Goal: Information Seeking & Learning: Learn about a topic

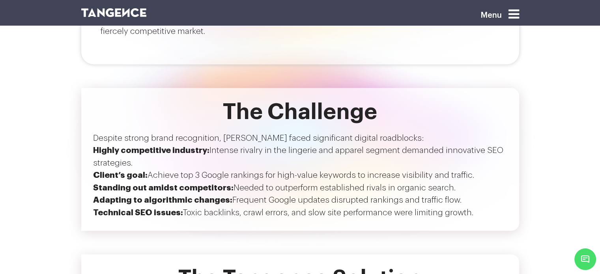
scroll to position [844, 0]
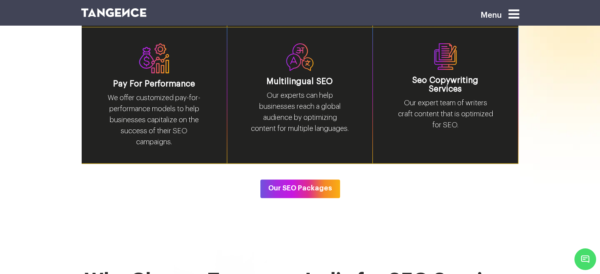
scroll to position [1247, 0]
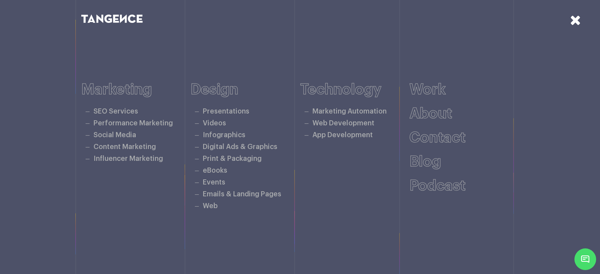
click at [575, 18] on icon at bounding box center [575, 20] width 11 height 14
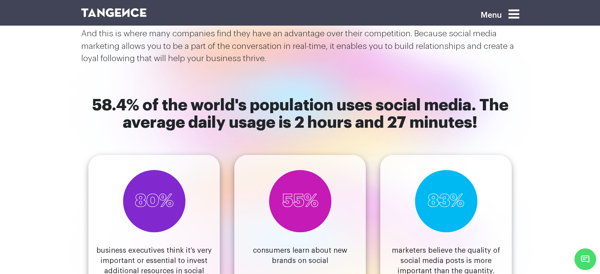
scroll to position [618, 0]
click at [313, 132] on div "80% business executives think it’s very important or essential to invest additi…" at bounding box center [300, 217] width 438 height 170
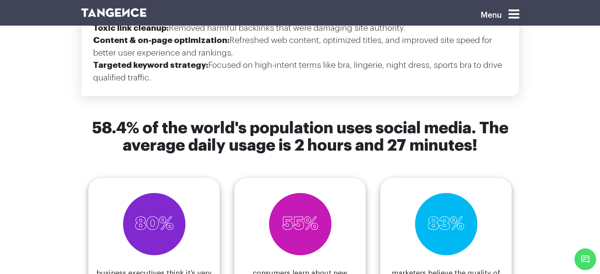
scroll to position [1150, 0]
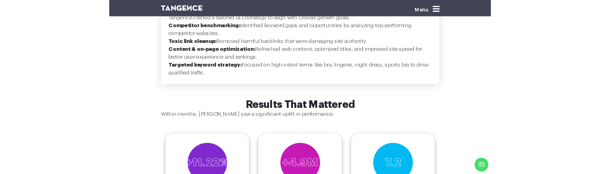
scroll to position [1113, 0]
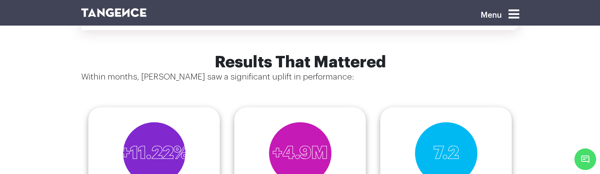
scroll to position [1216, 0]
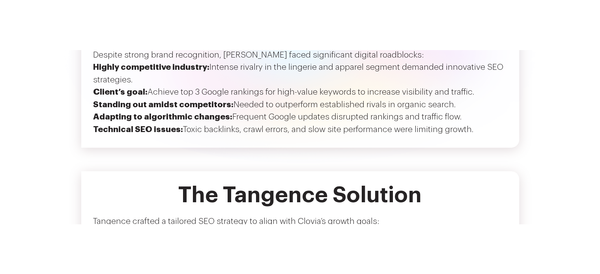
scroll to position [1216, 0]
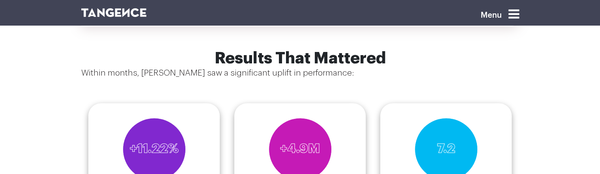
scroll to position [1220, 0]
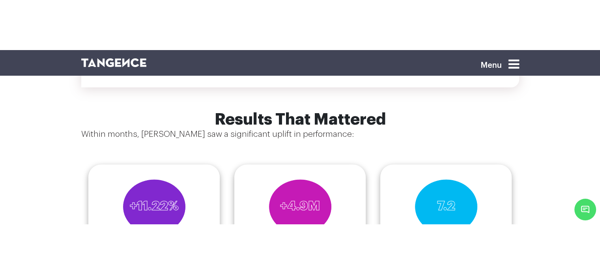
scroll to position [1212, 0]
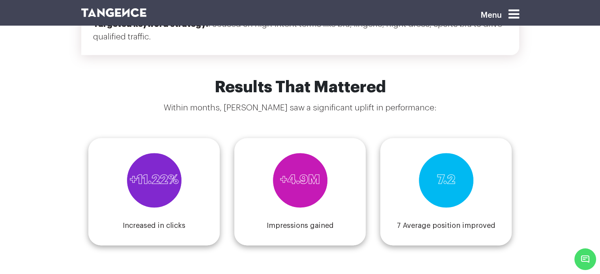
scroll to position [1191, 0]
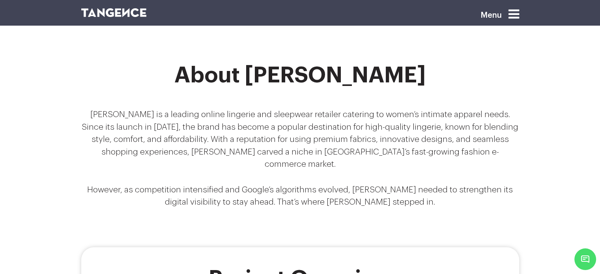
scroll to position [408, 0]
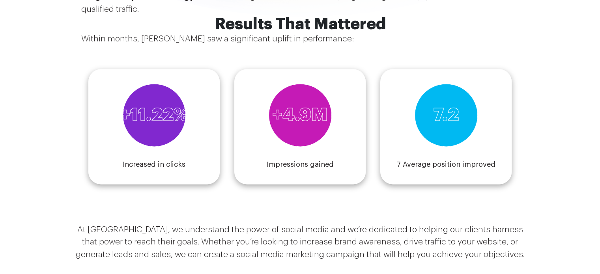
scroll to position [1104, 0]
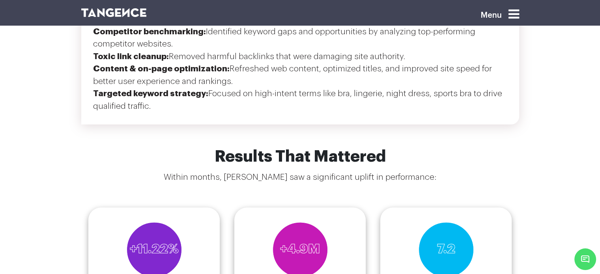
scroll to position [1156, 0]
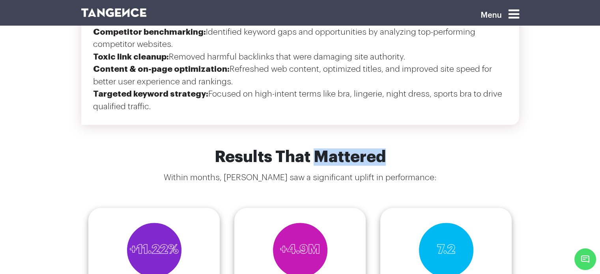
drag, startPoint x: 314, startPoint y: 121, endPoint x: 388, endPoint y: 119, distance: 73.8
click at [388, 148] on h6 "Results That Mattered" at bounding box center [300, 156] width 438 height 17
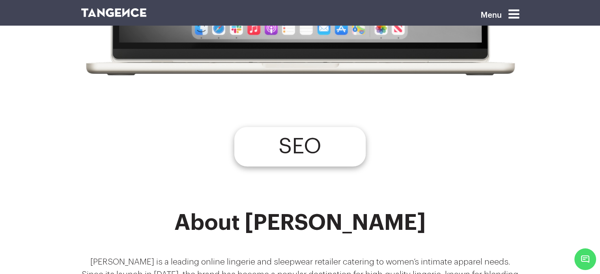
scroll to position [261, 0]
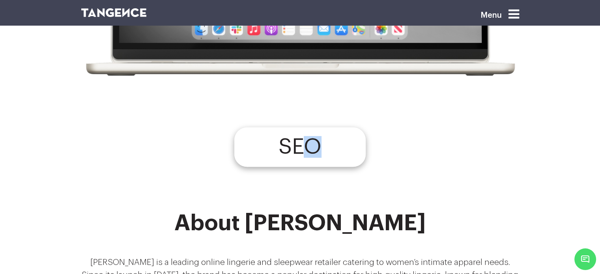
drag, startPoint x: 312, startPoint y: 138, endPoint x: 321, endPoint y: 145, distance: 11.2
click at [321, 145] on h4 "SEO" at bounding box center [299, 147] width 43 height 10
drag, startPoint x: 321, startPoint y: 145, endPoint x: 285, endPoint y: 146, distance: 35.9
click at [285, 146] on h4 "SEO" at bounding box center [299, 147] width 43 height 10
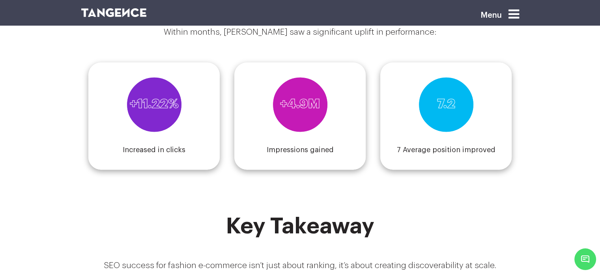
scroll to position [1295, 0]
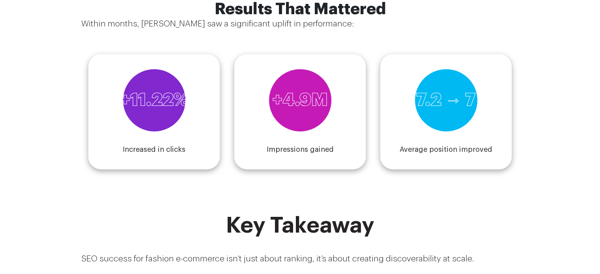
scroll to position [1119, 0]
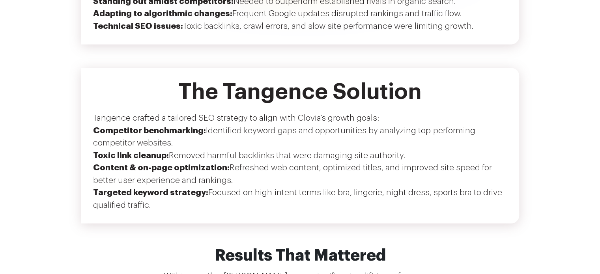
drag, startPoint x: 396, startPoint y: 97, endPoint x: 343, endPoint y: 179, distance: 97.6
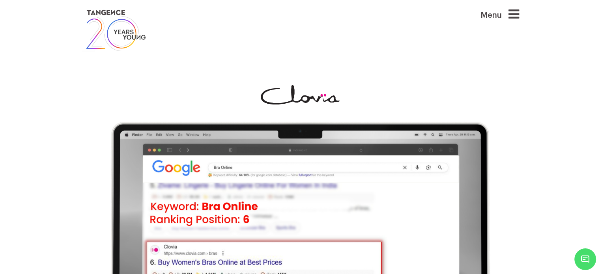
scroll to position [0, 0]
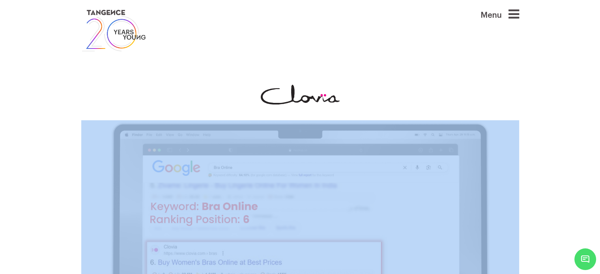
drag, startPoint x: 180, startPoint y: 109, endPoint x: 407, endPoint y: 132, distance: 228.7
click at [407, 132] on div at bounding box center [300, 243] width 450 height 317
click at [407, 132] on img at bounding box center [300, 261] width 438 height 282
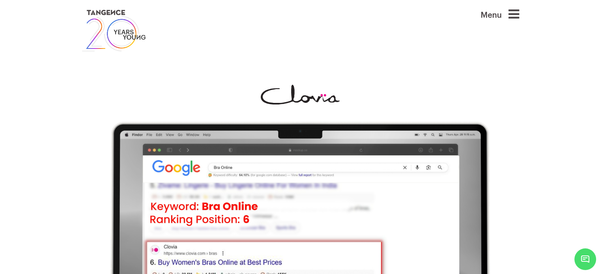
click at [373, 99] on div at bounding box center [300, 95] width 438 height 20
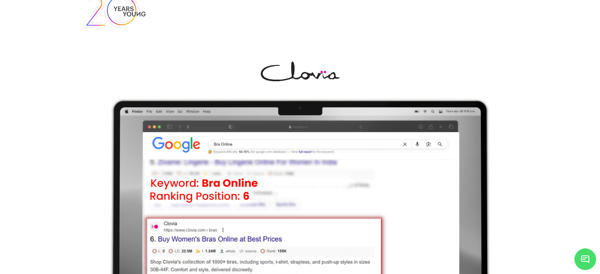
scroll to position [24, 0]
click at [246, 153] on img at bounding box center [300, 238] width 438 height 282
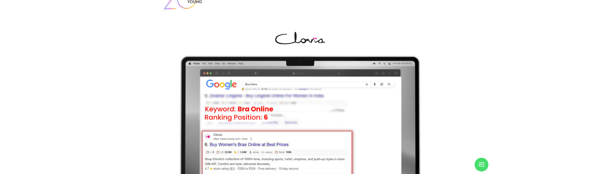
scroll to position [35, 0]
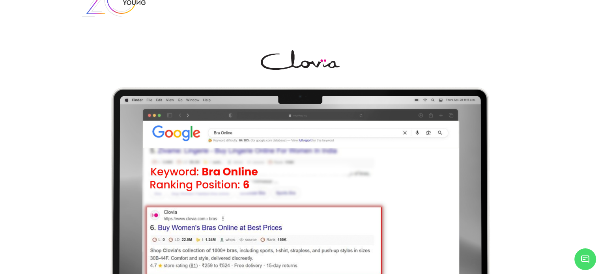
click at [249, 49] on section at bounding box center [300, 208] width 600 height 364
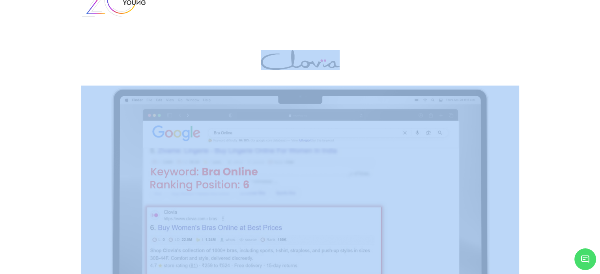
click at [249, 49] on section at bounding box center [300, 208] width 600 height 364
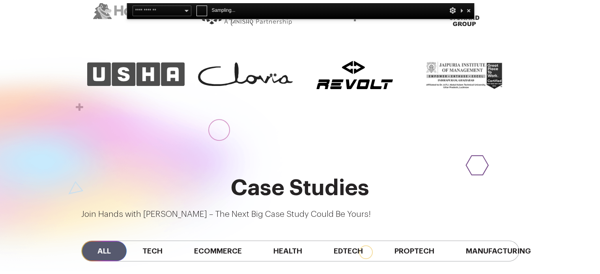
scroll to position [567, 0]
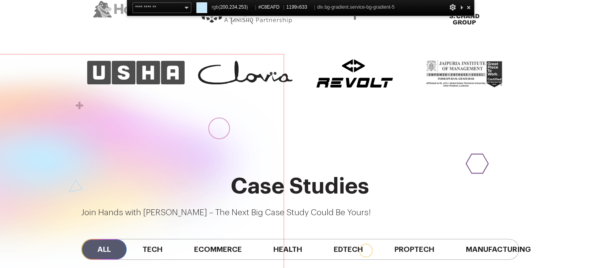
click at [49, 110] on div at bounding box center [47, 179] width 473 height 250
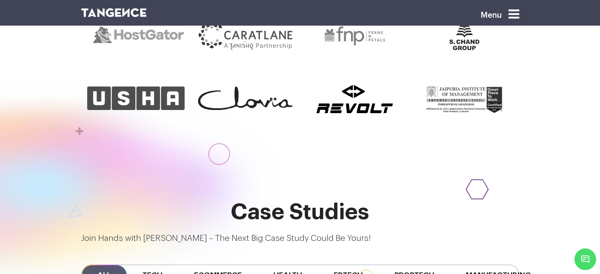
scroll to position [527, 0]
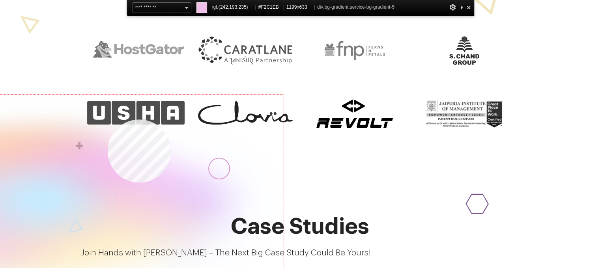
click at [108, 119] on div at bounding box center [47, 220] width 473 height 250
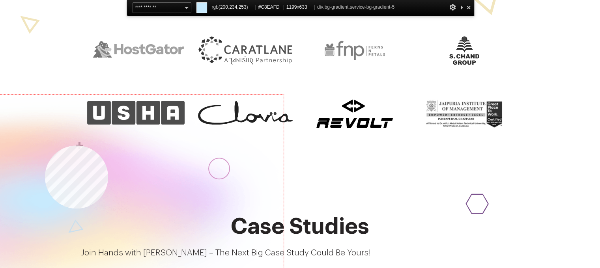
click at [45, 145] on div at bounding box center [47, 220] width 473 height 250
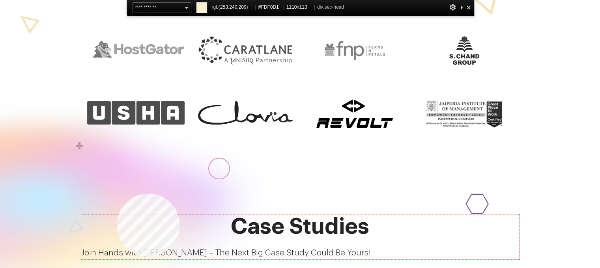
click at [117, 215] on div "Case Studies Join Hands with Tangence – The Next Big Case Study Could Be Yours!" at bounding box center [300, 237] width 438 height 45
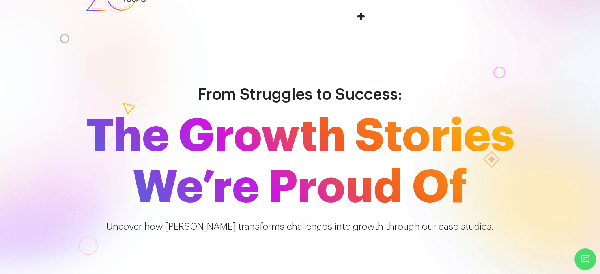
scroll to position [28, 0]
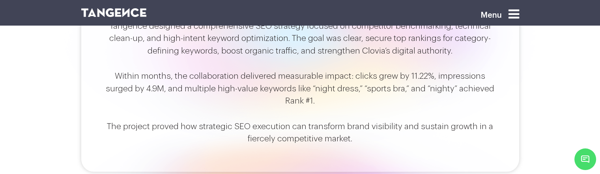
scroll to position [775, 0]
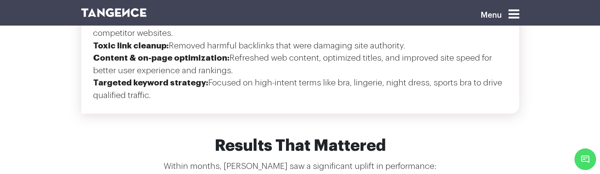
scroll to position [1175, 0]
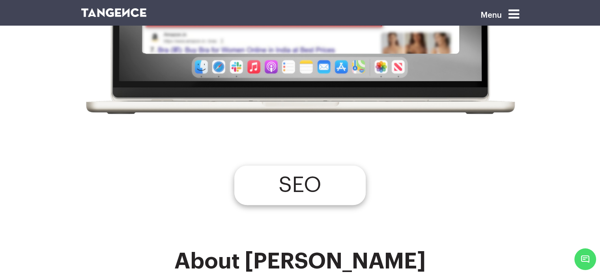
scroll to position [262, 0]
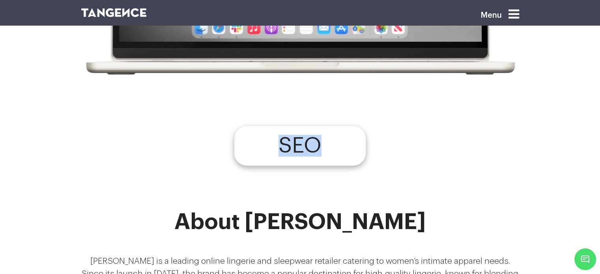
drag, startPoint x: 319, startPoint y: 140, endPoint x: 282, endPoint y: 140, distance: 37.1
click at [282, 141] on h4 "SEO" at bounding box center [299, 146] width 43 height 10
click at [293, 174] on section "SEO" at bounding box center [300, 156] width 600 height 107
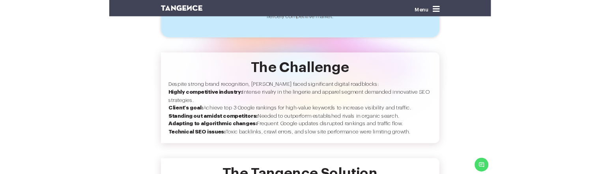
scroll to position [850, 0]
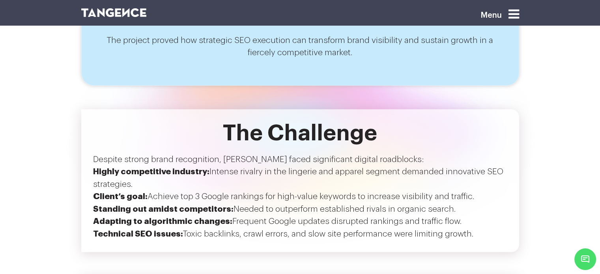
click at [182, 153] on p "Despite strong brand recognition, [PERSON_NAME] faced significant digital roadb…" at bounding box center [300, 159] width 414 height 13
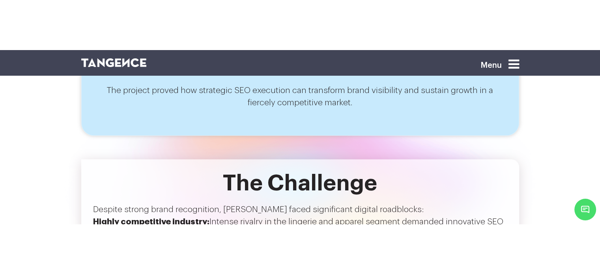
scroll to position [861, 0]
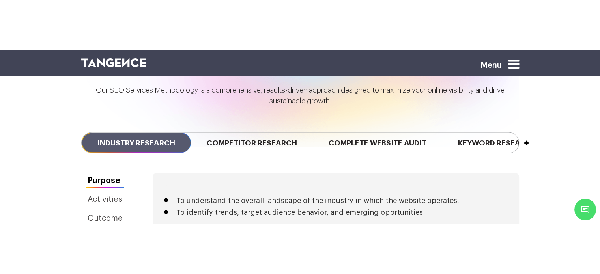
scroll to position [1770, 0]
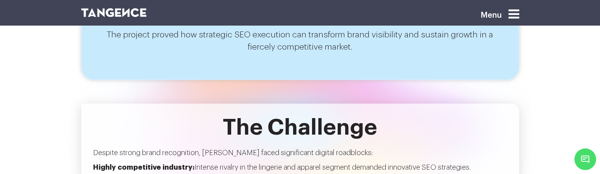
scroll to position [855, 0]
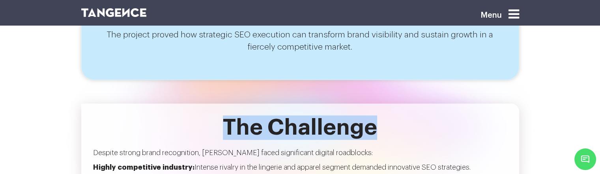
drag, startPoint x: 228, startPoint y: 91, endPoint x: 375, endPoint y: 100, distance: 147.8
click at [375, 116] on h2 "The Challenge" at bounding box center [300, 128] width 414 height 24
copy h2 "The Challenge"
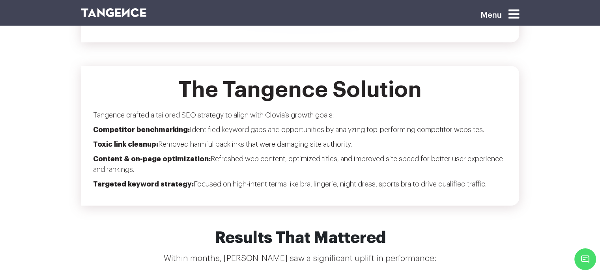
scroll to position [1074, 0]
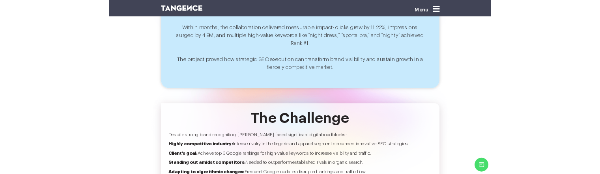
scroll to position [850, 0]
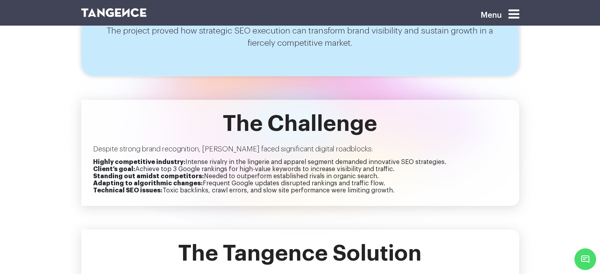
scroll to position [858, 0]
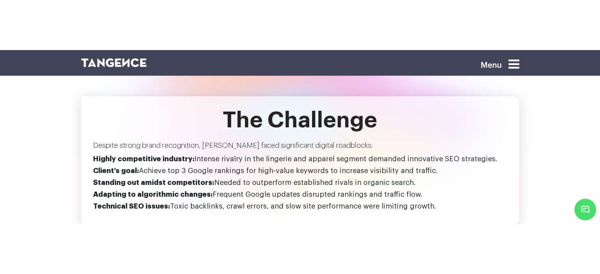
scroll to position [913, 0]
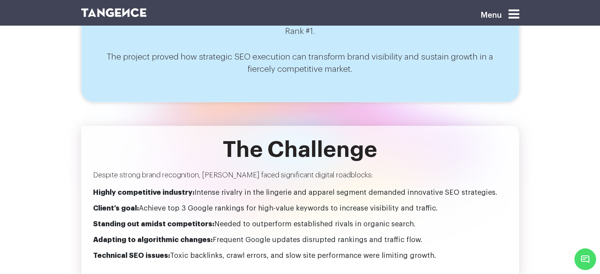
scroll to position [855, 0]
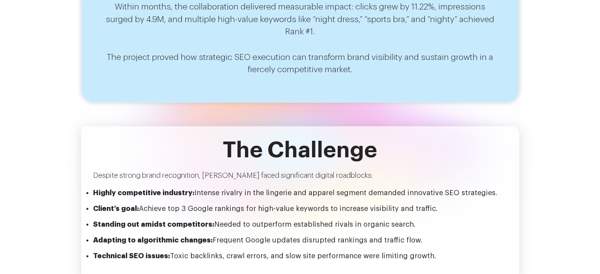
scroll to position [855, 0]
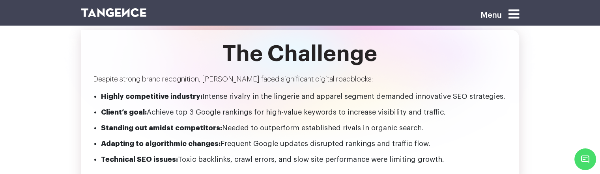
scroll to position [905, 0]
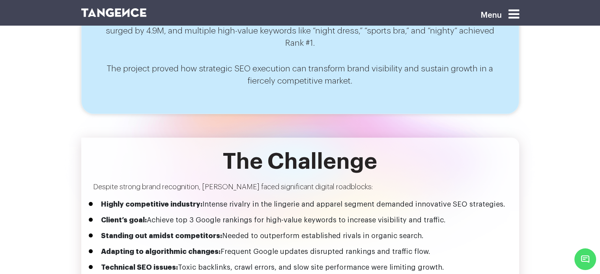
scroll to position [807, 0]
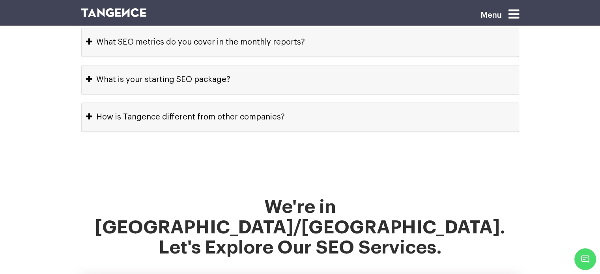
scroll to position [3953, 0]
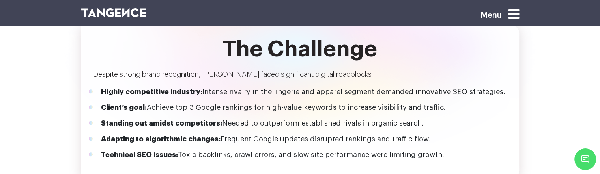
scroll to position [933, 0]
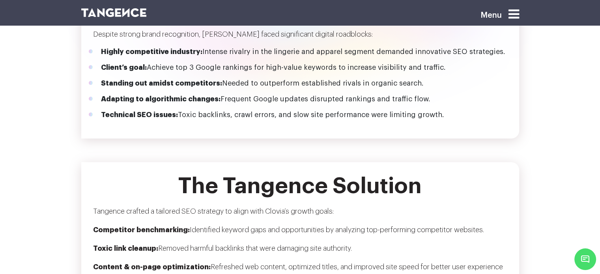
scroll to position [973, 0]
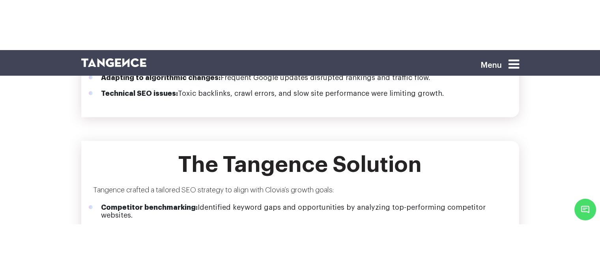
scroll to position [1083, 0]
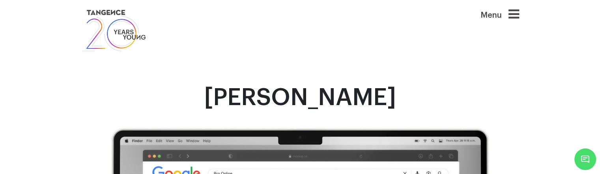
scroll to position [25, 0]
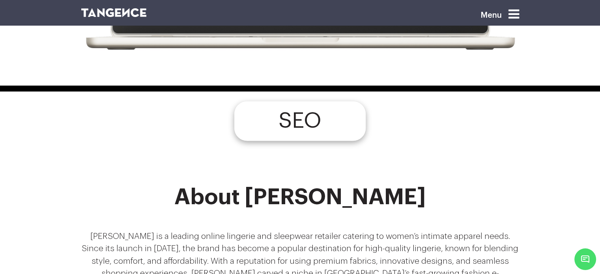
scroll to position [290, 0]
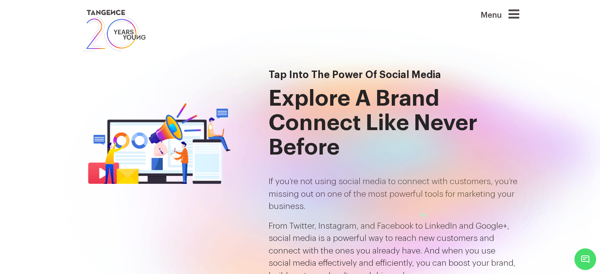
drag, startPoint x: 308, startPoint y: 105, endPoint x: 272, endPoint y: 43, distance: 71.4
click at [272, 43] on link at bounding box center [262, 30] width 363 height 45
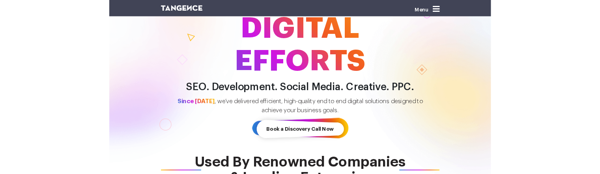
scroll to position [66, 0]
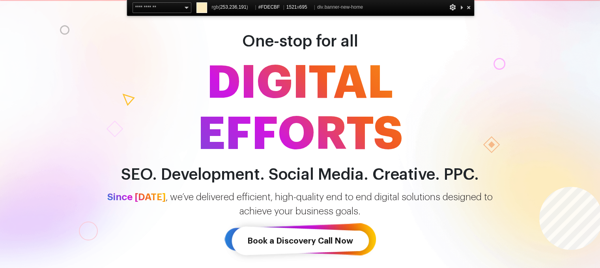
click at [539, 187] on div "One-stop for all DIGITAL EFFORTS SEO. Development. Social Media. Creative. PPC.…" at bounding box center [300, 135] width 600 height 268
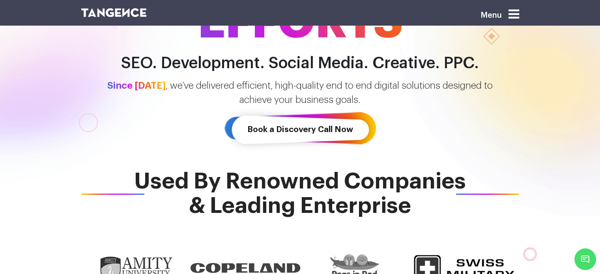
scroll to position [159, 0]
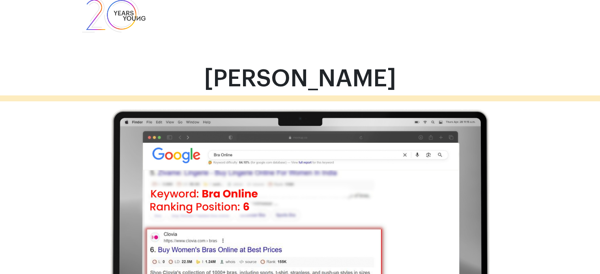
scroll to position [21, 0]
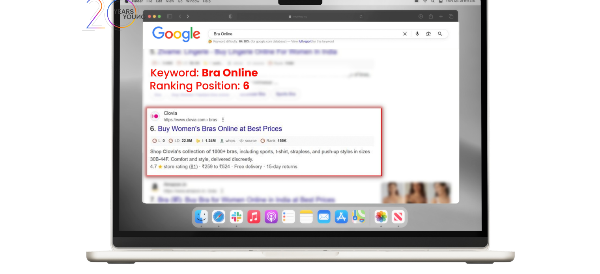
click at [366, 121] on img at bounding box center [300, 128] width 438 height 282
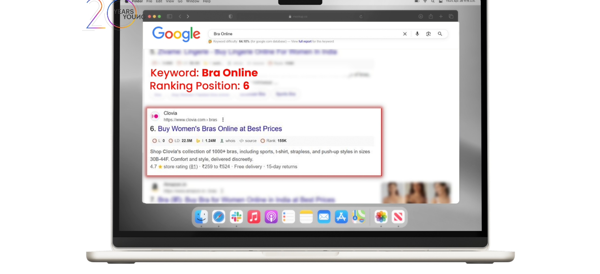
drag, startPoint x: 0, startPoint y: 0, endPoint x: 366, endPoint y: 121, distance: 385.2
click at [366, 121] on img at bounding box center [300, 128] width 438 height 282
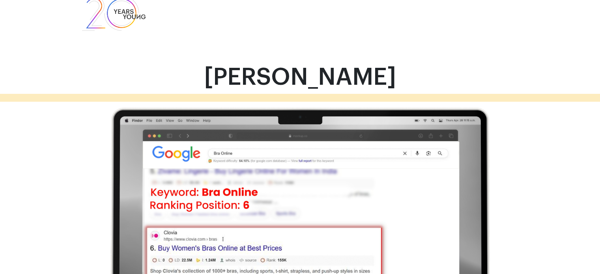
click at [366, 121] on img at bounding box center [300, 247] width 438 height 282
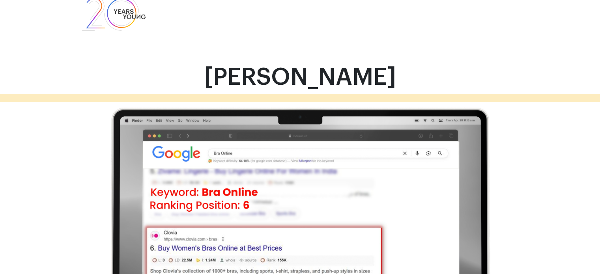
click at [366, 121] on img at bounding box center [300, 247] width 438 height 282
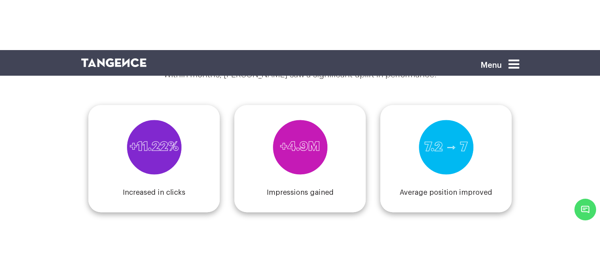
scroll to position [1352, 0]
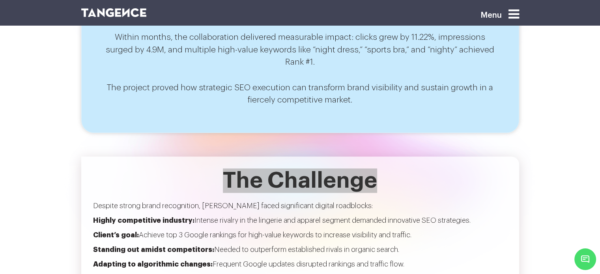
scroll to position [800, 0]
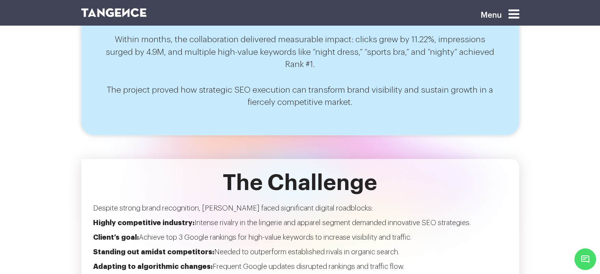
click at [378, 114] on div at bounding box center [300, 202] width 473 height 250
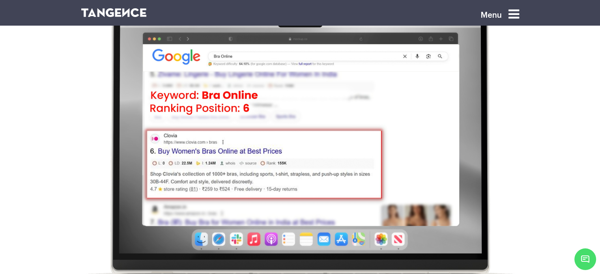
scroll to position [34, 0]
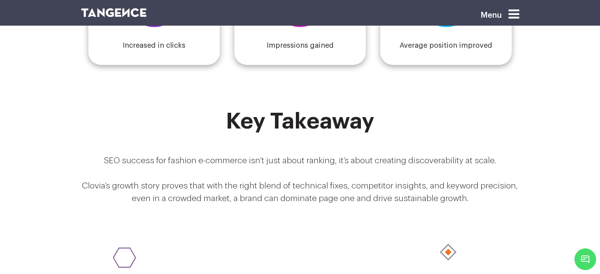
scroll to position [1467, 0]
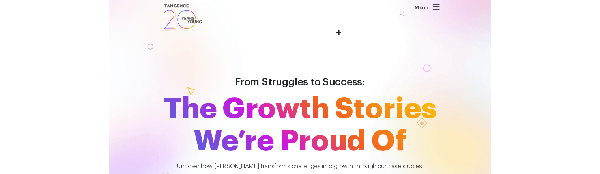
scroll to position [1, 0]
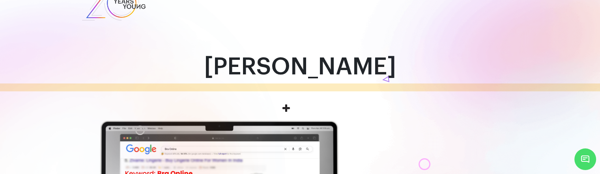
scroll to position [32, 0]
